Goal: Browse casually: Explore the website without a specific task or goal

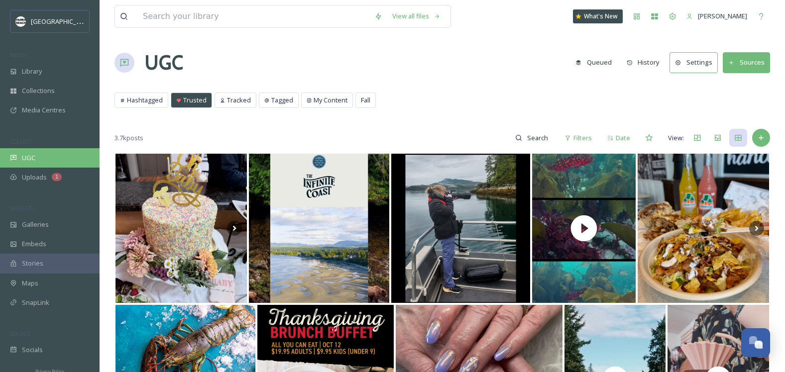
click at [40, 154] on div "UGC" at bounding box center [50, 157] width 100 height 19
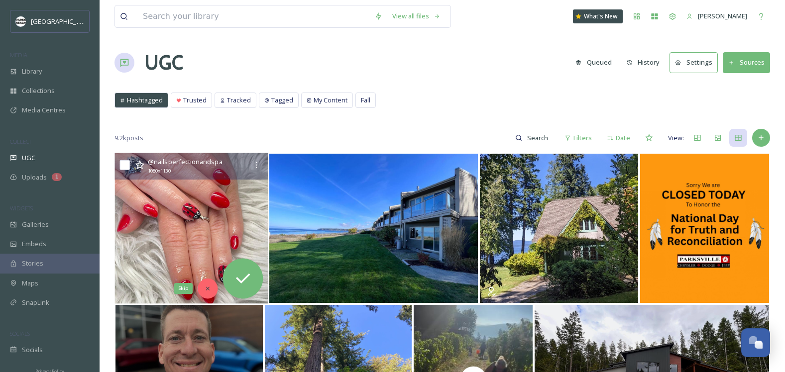
click at [205, 292] on icon at bounding box center [208, 288] width 7 height 7
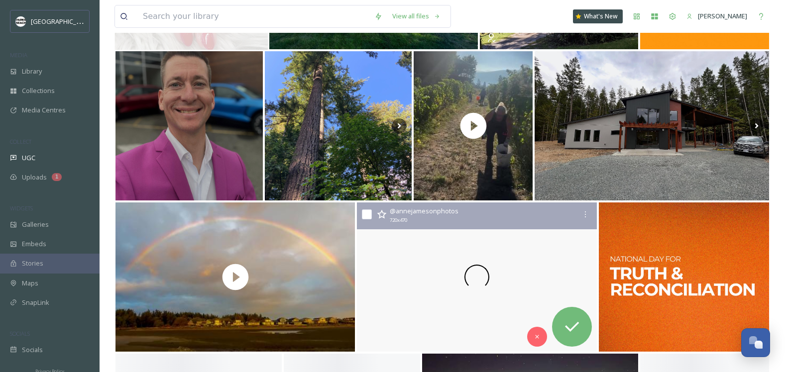
scroll to position [338, 0]
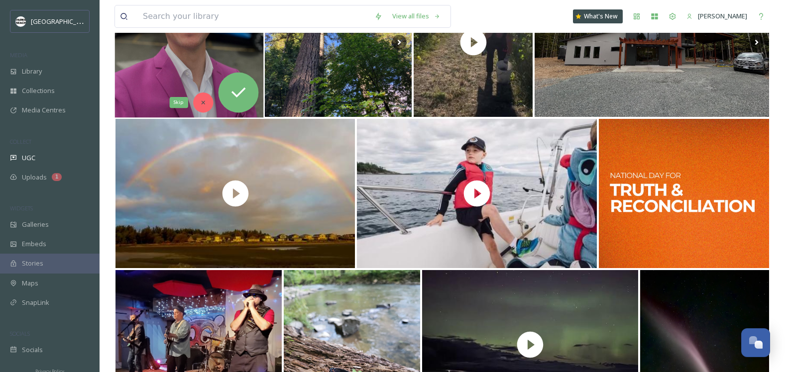
click at [203, 103] on icon at bounding box center [203, 102] width 7 height 7
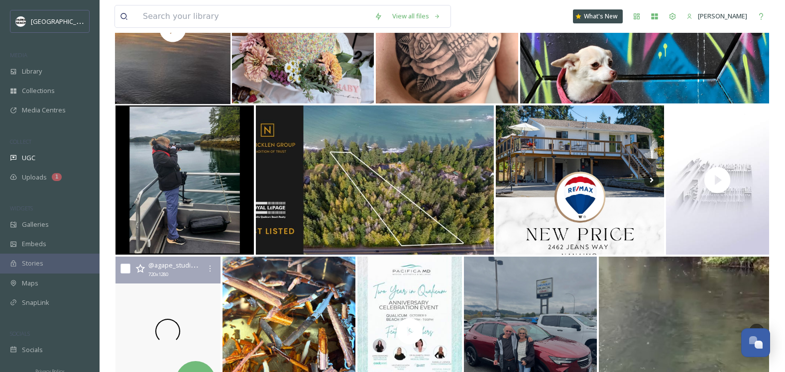
scroll to position [890, 0]
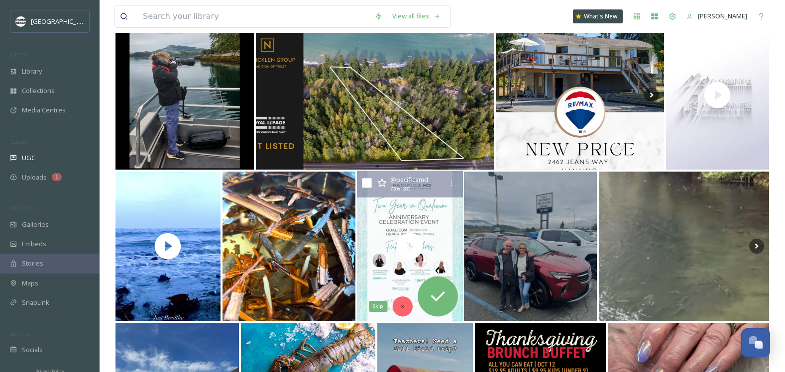
click at [402, 304] on icon at bounding box center [402, 306] width 7 height 7
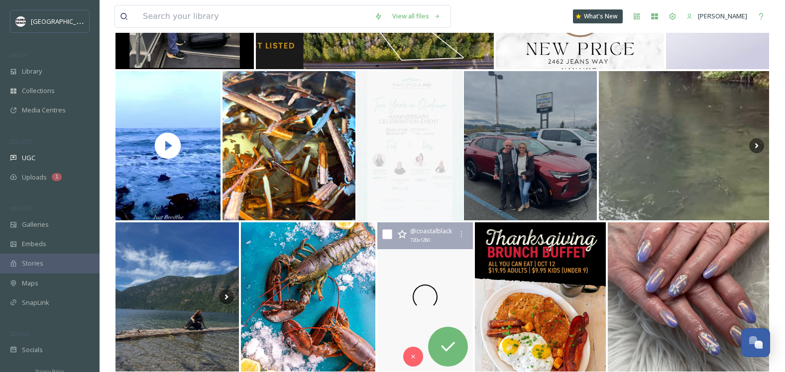
scroll to position [1036, 0]
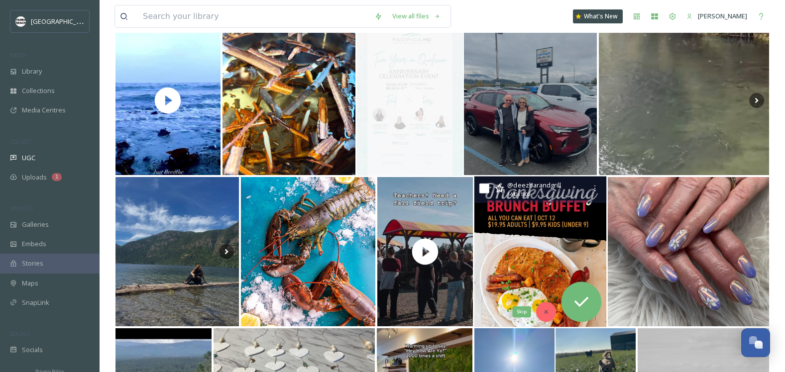
click at [545, 305] on div "Skip" at bounding box center [546, 312] width 20 height 20
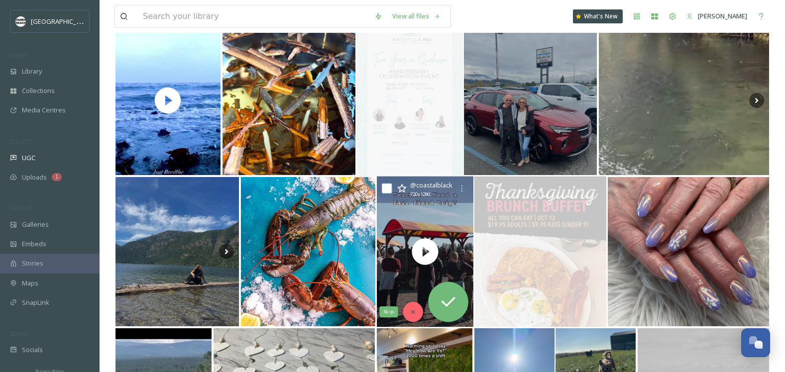
click at [415, 307] on div "Skip" at bounding box center [413, 312] width 20 height 20
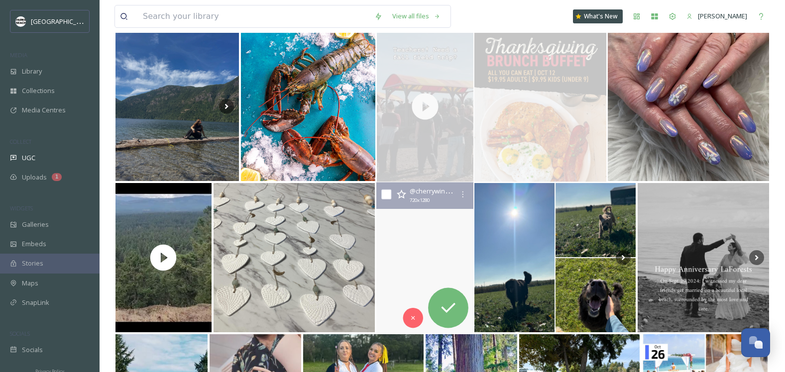
scroll to position [1181, 0]
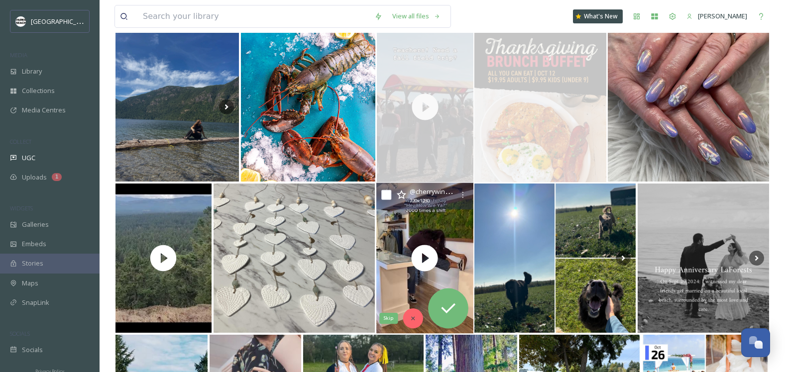
click at [413, 312] on div "Skip" at bounding box center [413, 319] width 20 height 20
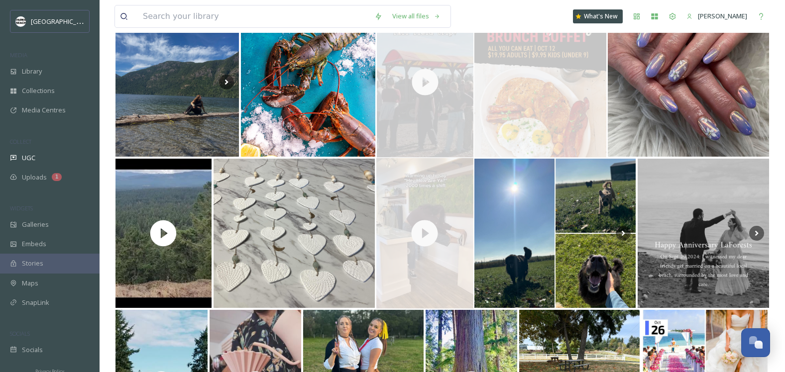
scroll to position [1216, 0]
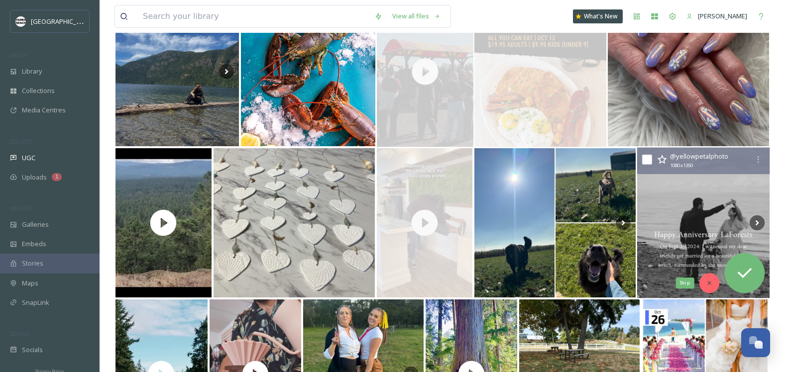
click at [708, 277] on div "Skip" at bounding box center [710, 283] width 20 height 20
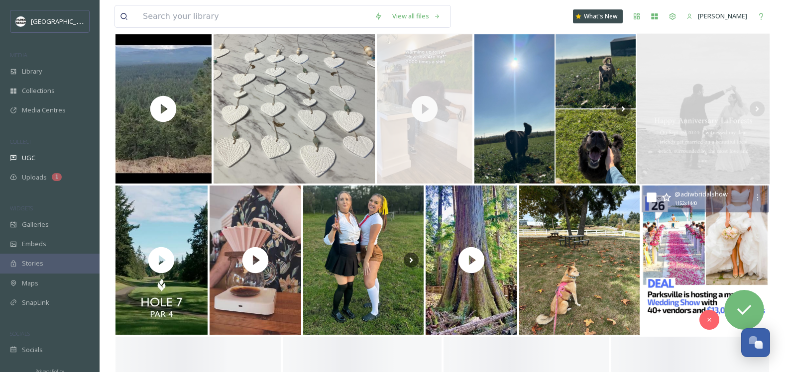
scroll to position [1415, 0]
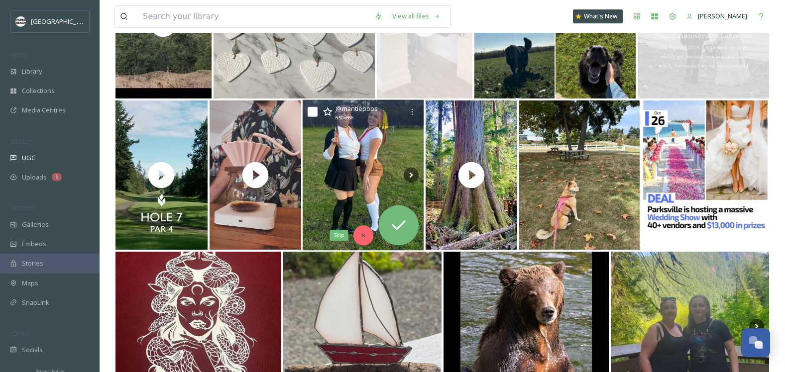
click at [363, 227] on div "Skip" at bounding box center [363, 236] width 20 height 20
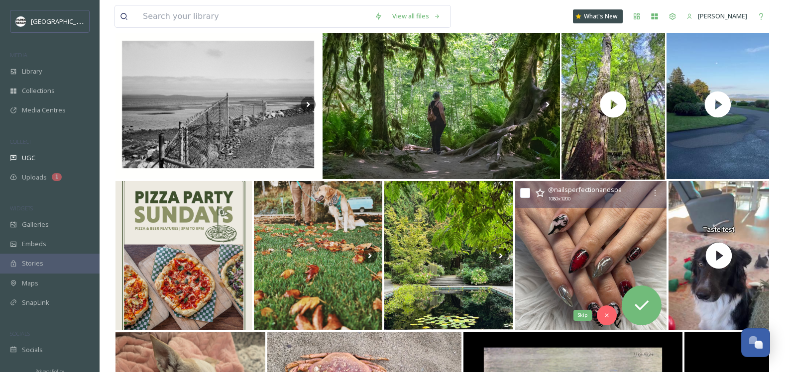
scroll to position [1934, 0]
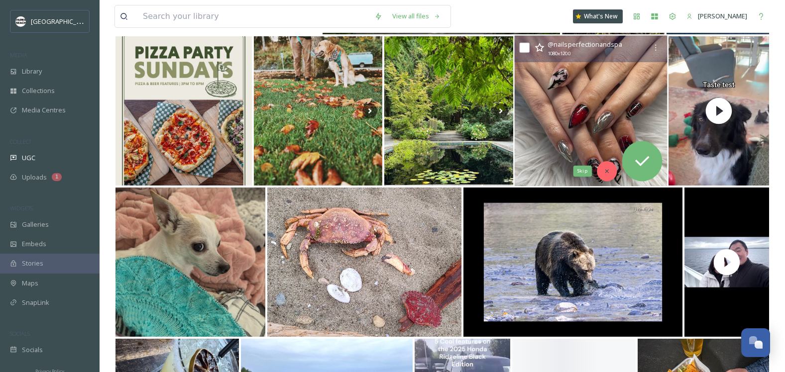
click at [608, 168] on icon at bounding box center [606, 171] width 7 height 7
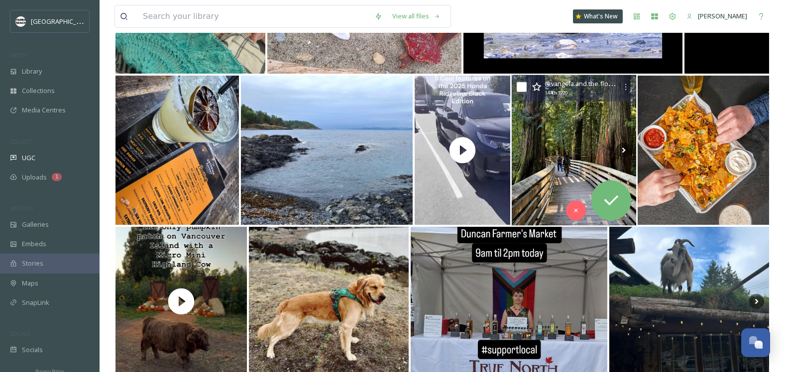
scroll to position [2232, 0]
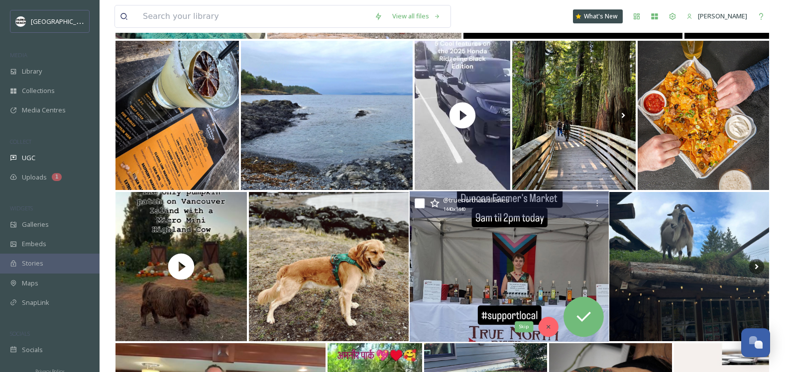
click at [547, 325] on icon at bounding box center [548, 327] width 7 height 7
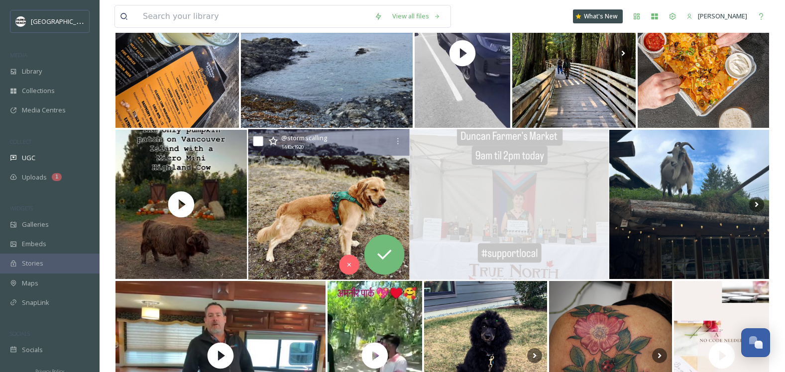
scroll to position [2374, 0]
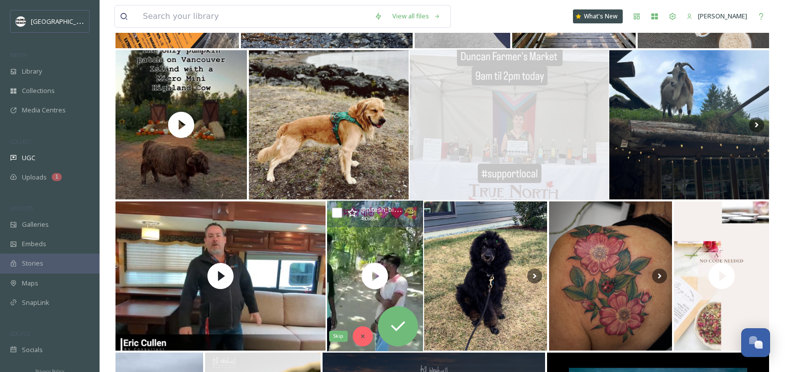
click at [365, 333] on icon at bounding box center [362, 336] width 7 height 7
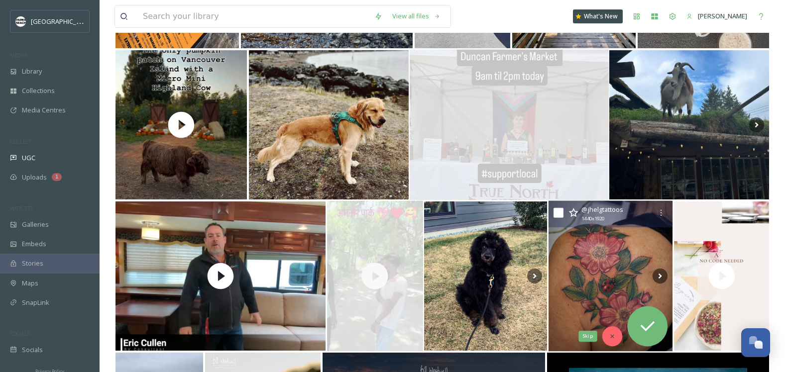
click at [612, 334] on icon at bounding box center [612, 336] width 7 height 7
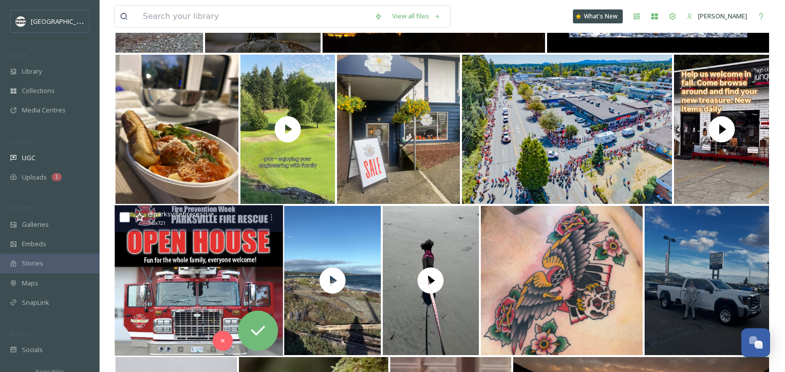
scroll to position [2894, 0]
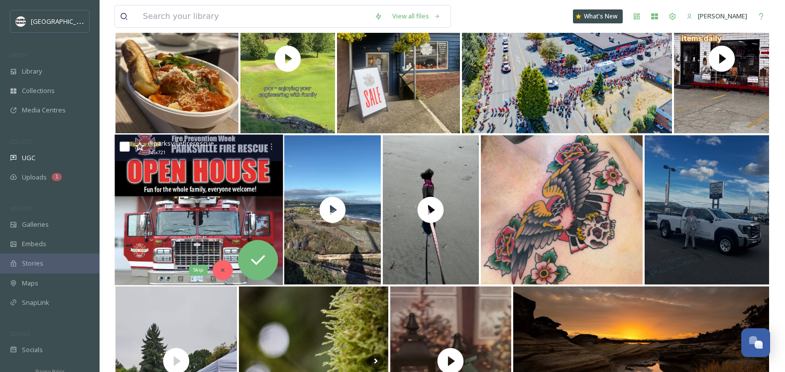
click at [223, 265] on div "Skip" at bounding box center [223, 270] width 20 height 20
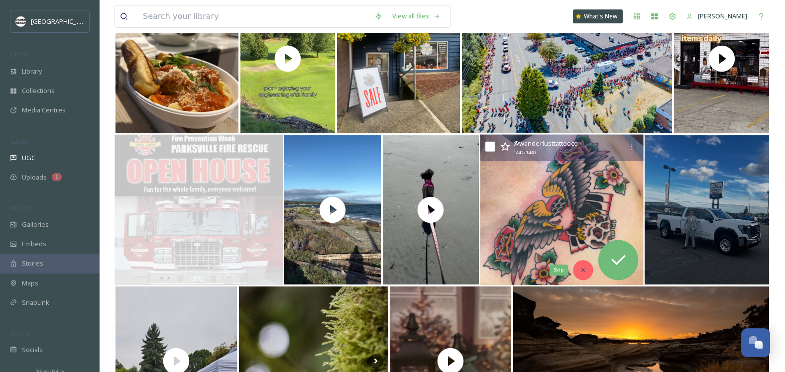
click at [583, 267] on icon at bounding box center [583, 270] width 7 height 7
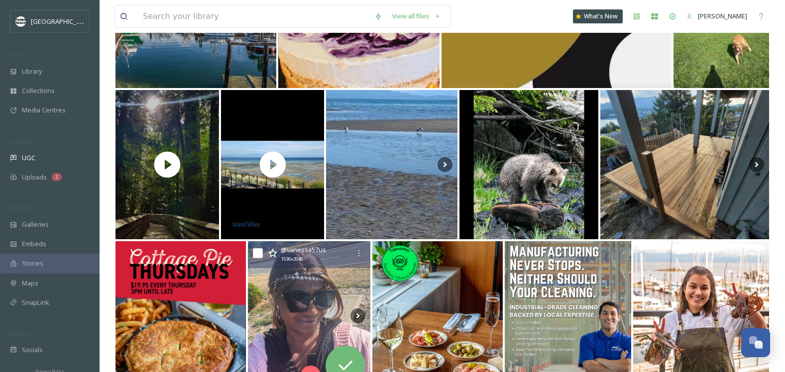
scroll to position [3432, 0]
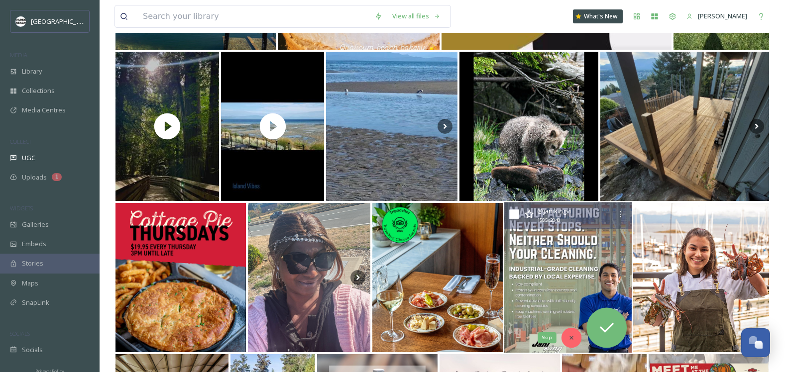
click at [570, 329] on div "Skip" at bounding box center [571, 338] width 20 height 20
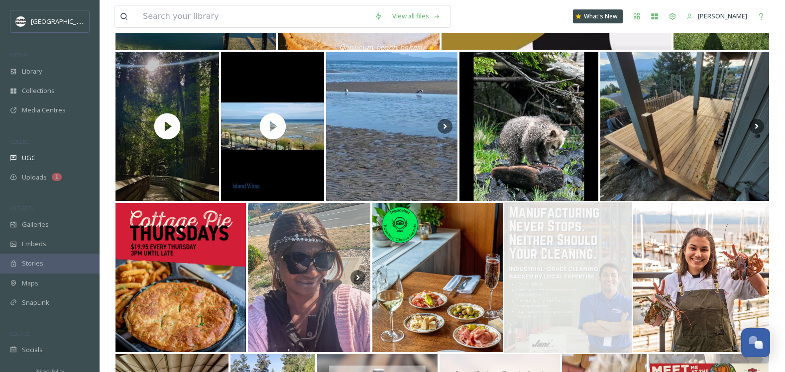
scroll to position [3577, 0]
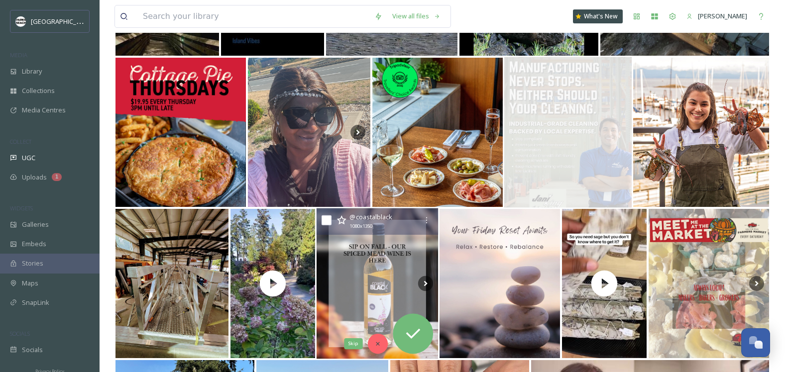
click at [379, 340] on div "Skip" at bounding box center [378, 344] width 20 height 20
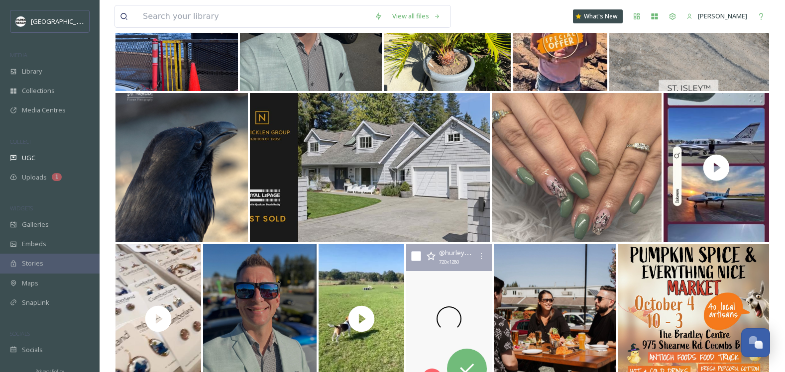
scroll to position [4976, 0]
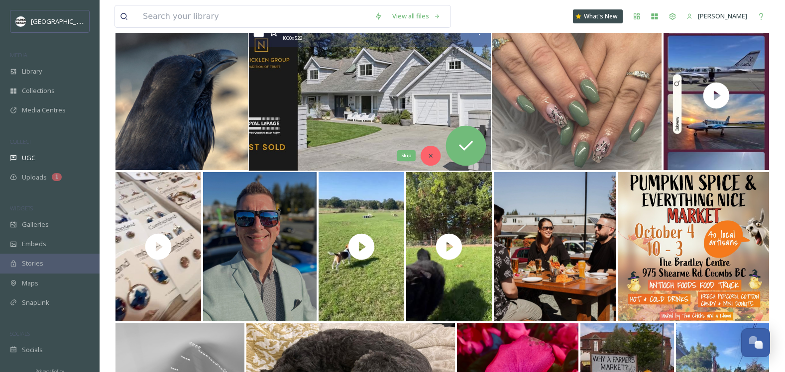
click at [430, 152] on div "Skip" at bounding box center [431, 156] width 20 height 20
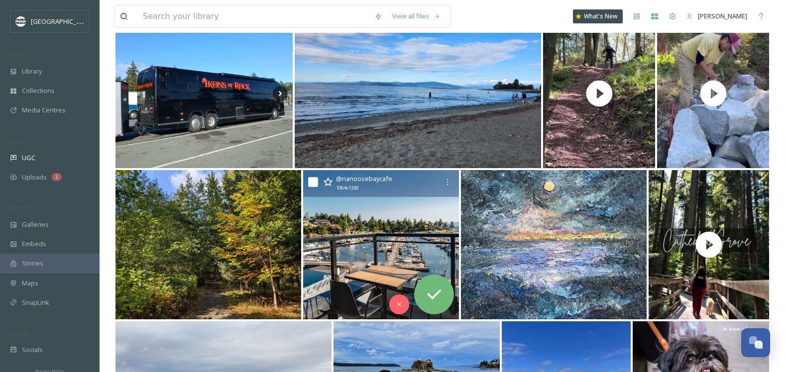
scroll to position [6966, 0]
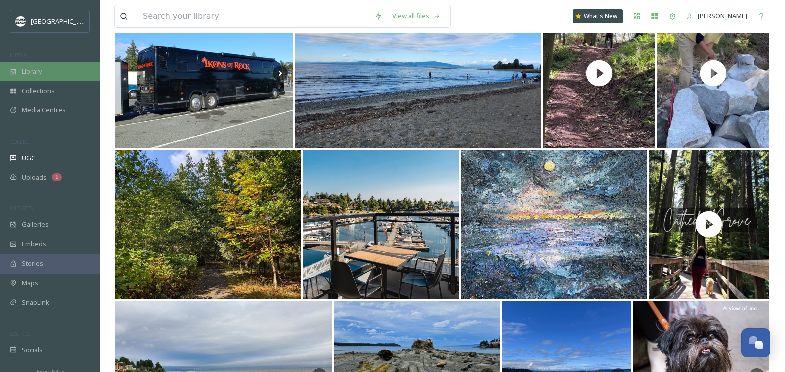
click at [39, 71] on span "Library" at bounding box center [32, 71] width 20 height 9
